Goal: Check status: Check status

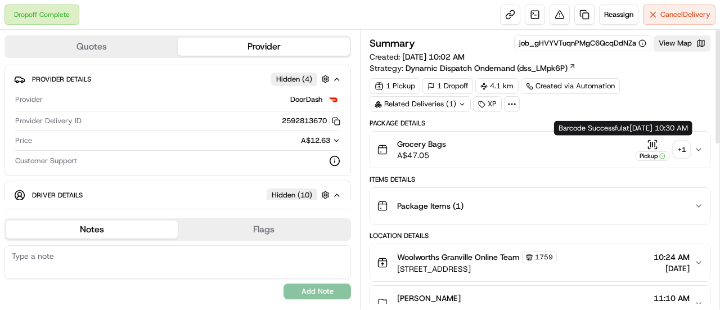
click at [679, 149] on div "+ 1" at bounding box center [682, 150] width 16 height 16
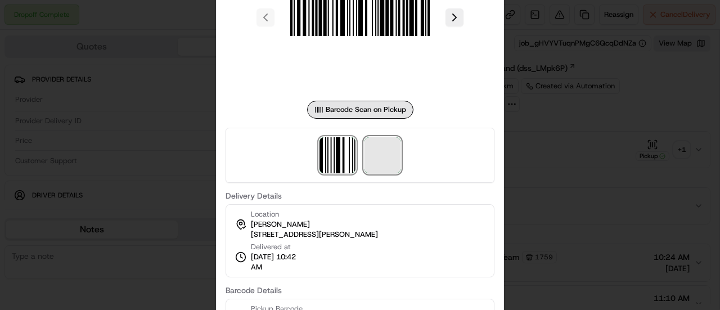
click at [387, 160] on span at bounding box center [382, 155] width 36 height 36
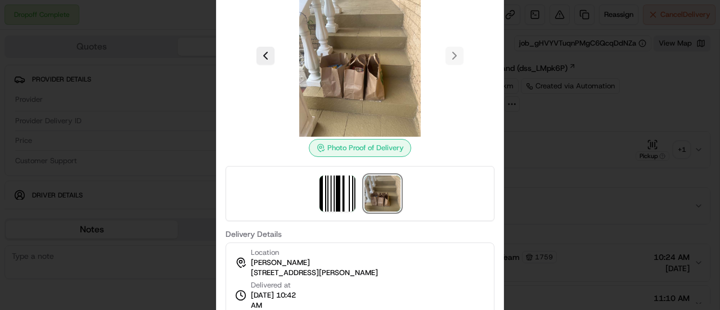
click at [378, 177] on img at bounding box center [382, 193] width 36 height 36
drag, startPoint x: 410, startPoint y: 273, endPoint x: 251, endPoint y: 272, distance: 158.6
click at [251, 272] on div "Location [PERSON_NAME] [STREET_ADDRESS][PERSON_NAME], AU Delivered at [DATE] 10…" at bounding box center [359, 278] width 269 height 73
copy span "[STREET_ADDRESS][PERSON_NAME]"
click at [553, 189] on div at bounding box center [360, 155] width 720 height 310
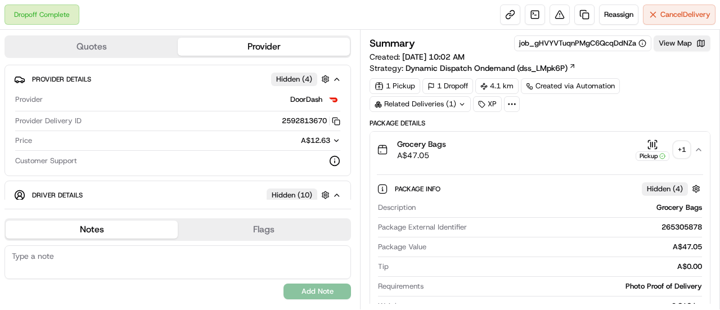
click at [685, 151] on div "+ 1" at bounding box center [682, 150] width 16 height 16
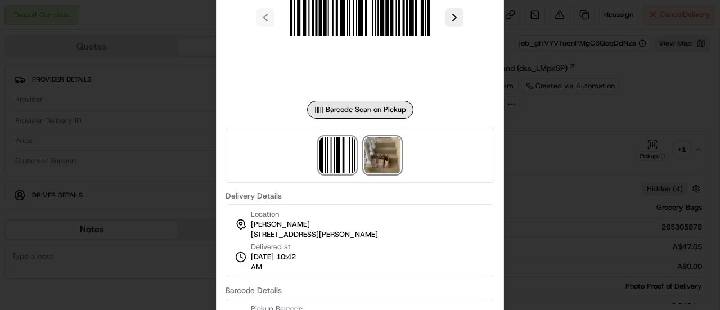
click at [377, 151] on img at bounding box center [382, 155] width 36 height 36
click at [151, 91] on div at bounding box center [360, 155] width 720 height 310
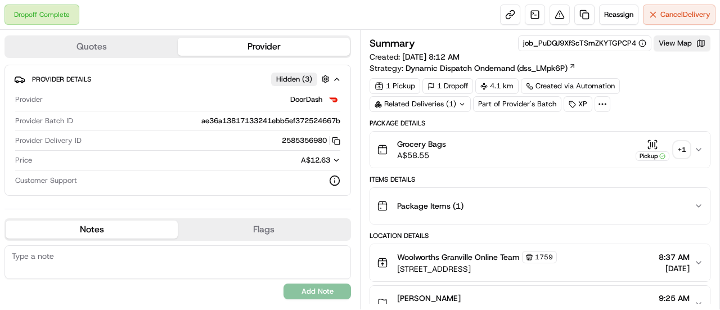
click at [676, 152] on div "+ 1" at bounding box center [682, 150] width 16 height 16
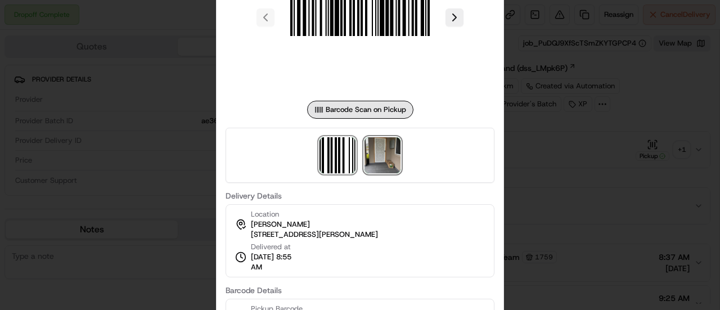
click at [381, 150] on img at bounding box center [382, 155] width 36 height 36
